Goal: Information Seeking & Learning: Check status

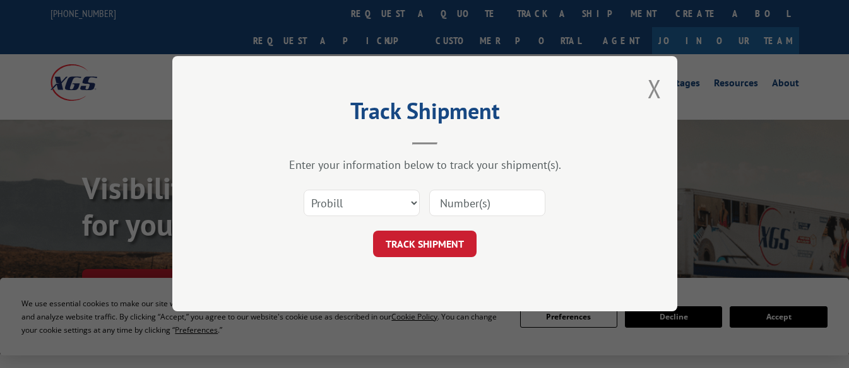
type input "00423690000494917"
click at [431, 241] on button "TRACK SHIPMENT" at bounding box center [424, 245] width 103 height 26
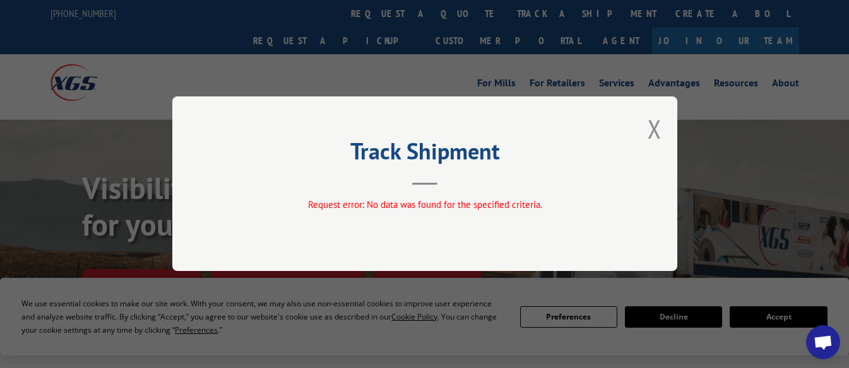
click at [662, 127] on div "Track Shipment Request error: No data was found for the specified criteria." at bounding box center [424, 184] width 505 height 175
click at [661, 131] on button "Close modal" at bounding box center [654, 128] width 14 height 33
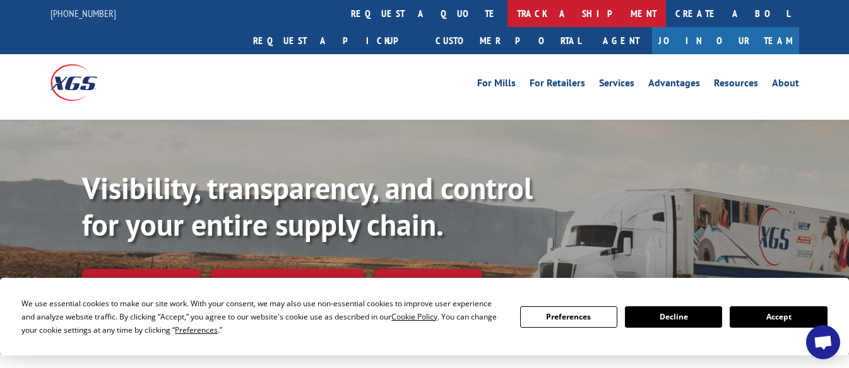
click at [507, 6] on link "track a shipment" at bounding box center [586, 13] width 158 height 27
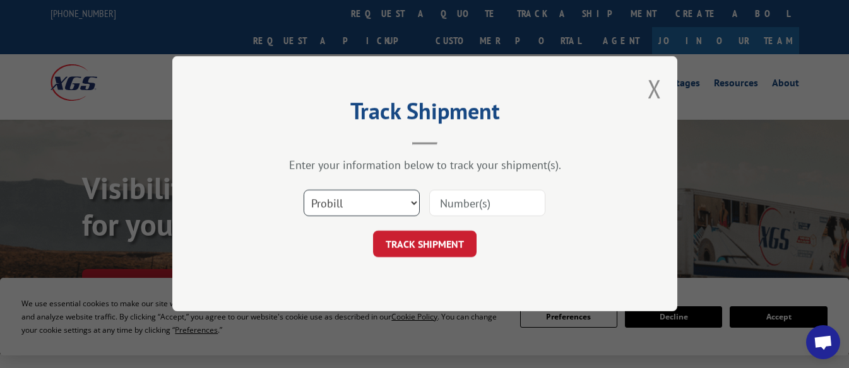
drag, startPoint x: 411, startPoint y: 209, endPoint x: 361, endPoint y: 205, distance: 50.0
click at [411, 209] on select "Select category... Probill BOL PO" at bounding box center [361, 204] width 116 height 26
select select "bol"
click at [303, 191] on select "Select category... Probill BOL PO" at bounding box center [361, 204] width 116 height 26
click at [489, 202] on input at bounding box center [487, 204] width 116 height 26
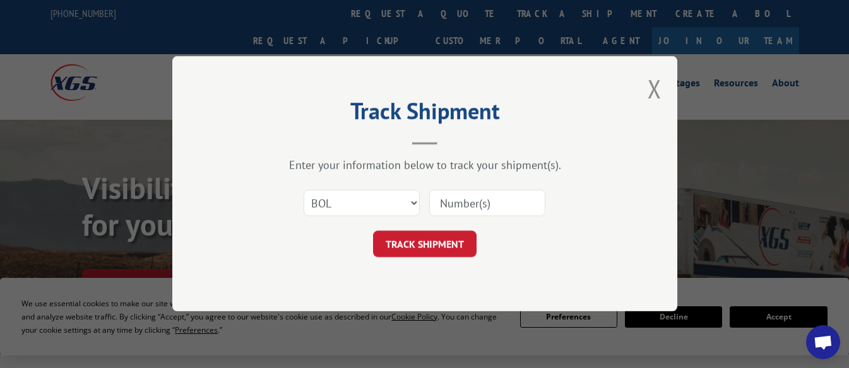
paste input "00423690000494917"
type input "00423690000494917"
click at [450, 244] on button "TRACK SHIPMENT" at bounding box center [424, 245] width 103 height 26
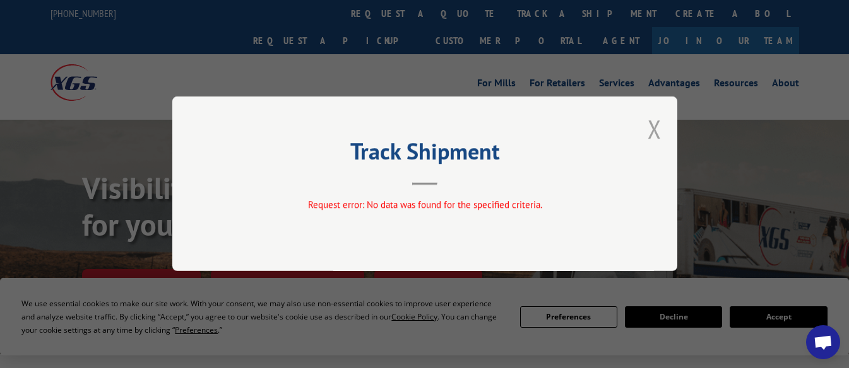
click at [653, 127] on button "Close modal" at bounding box center [654, 128] width 14 height 33
